Goal: Information Seeking & Learning: Learn about a topic

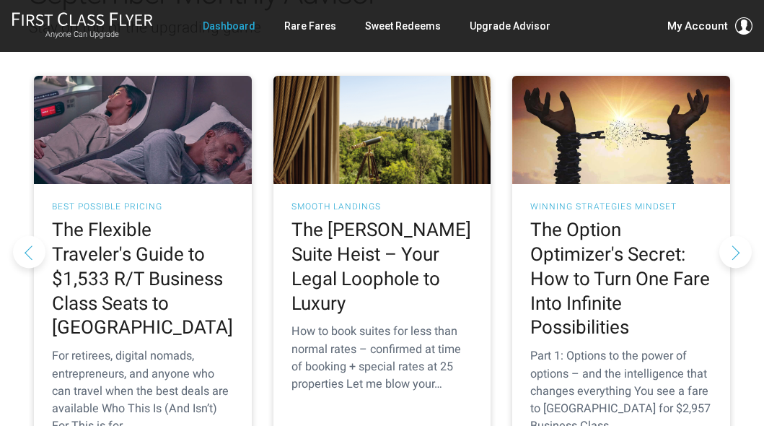
scroll to position [1348, 0]
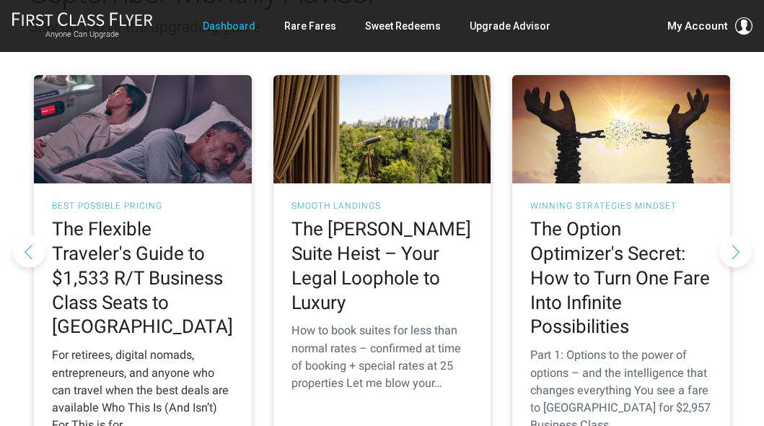
click at [183, 218] on h2 "The Flexible Traveler's Guide to $1,533 R/T Business Class Seats to Europe" at bounding box center [143, 278] width 182 height 122
click at [188, 234] on h2 "The Flexible Traveler's Guide to $1,533 R/T Business Class Seats to Europe" at bounding box center [143, 278] width 182 height 122
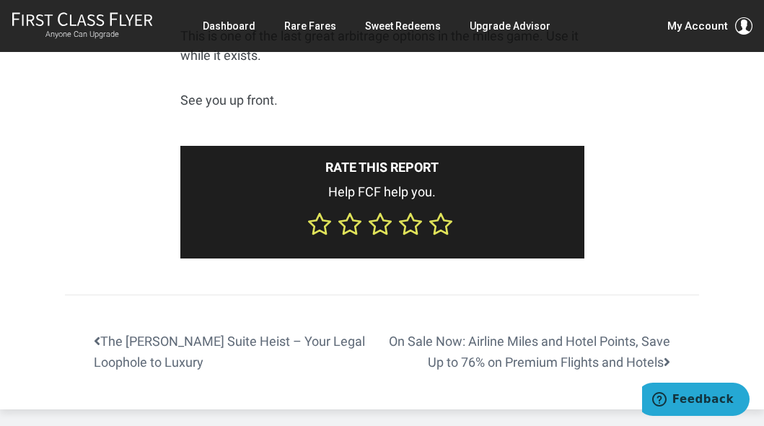
scroll to position [5915, 0]
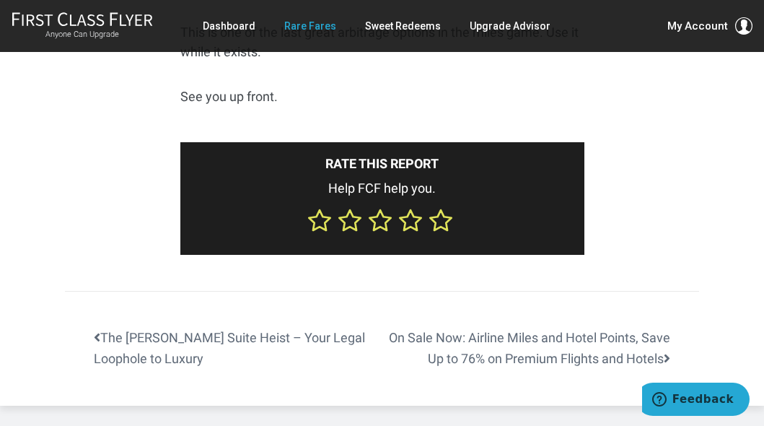
click at [315, 24] on link "Rare Fares" at bounding box center [310, 26] width 52 height 26
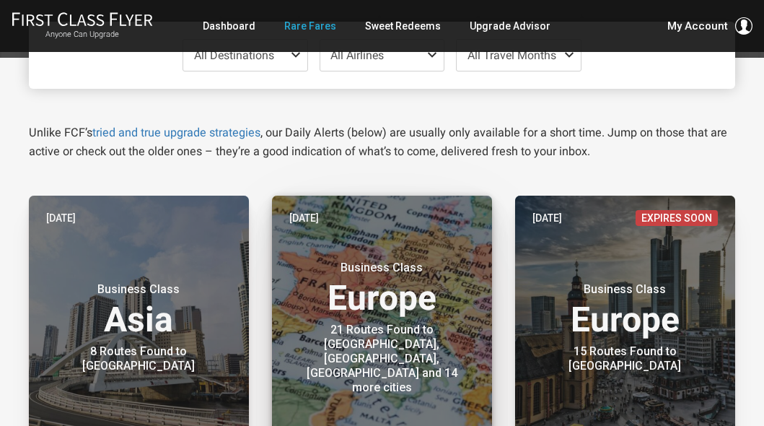
scroll to position [152, 0]
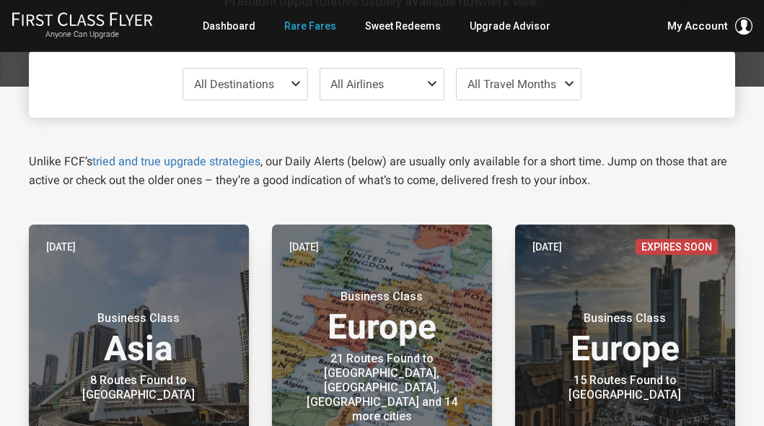
click at [296, 81] on span at bounding box center [298, 84] width 17 height 12
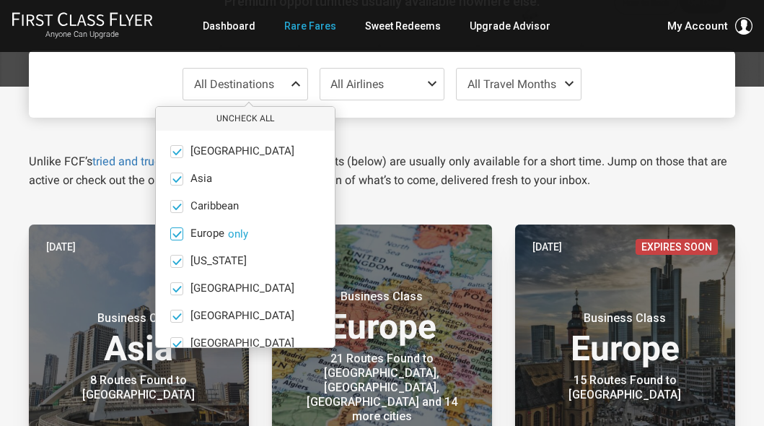
click at [236, 228] on button "only" at bounding box center [238, 233] width 20 height 13
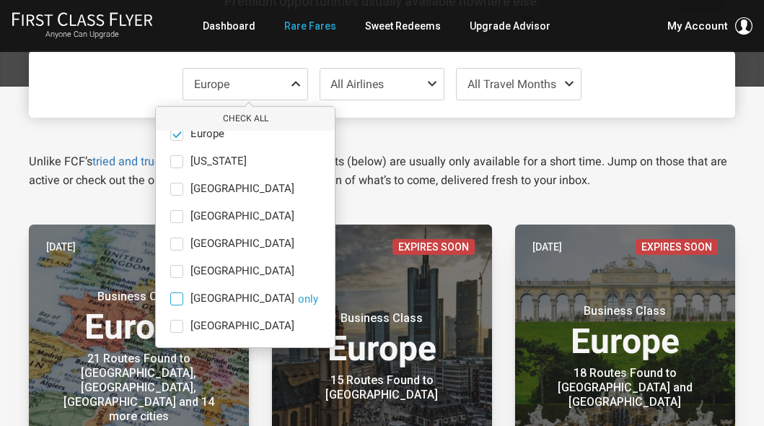
scroll to position [100, 0]
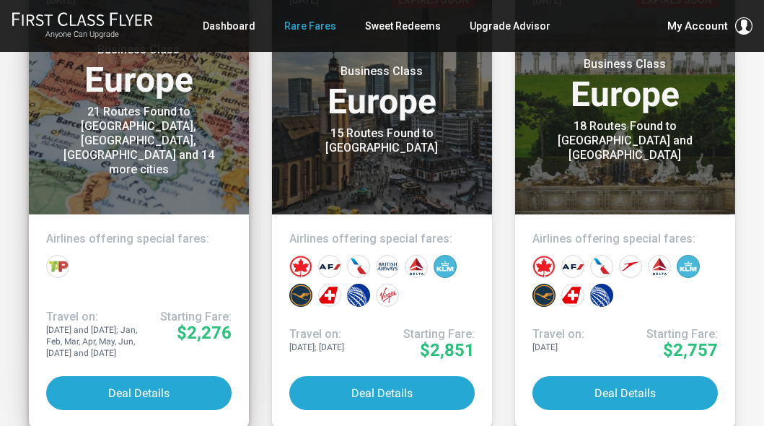
scroll to position [408, 0]
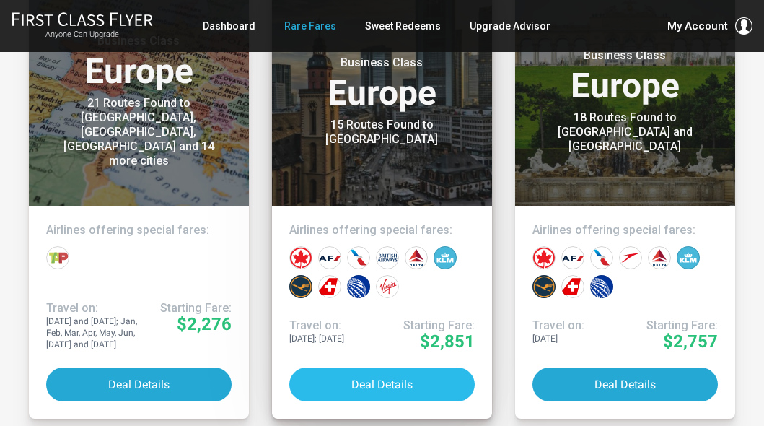
click at [375, 377] on button "Deal Details" at bounding box center [381, 384] width 185 height 34
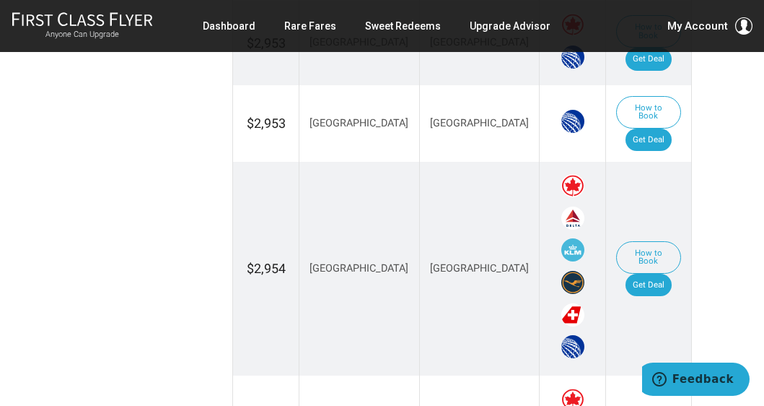
scroll to position [1159, 0]
